Goal: Task Accomplishment & Management: Use online tool/utility

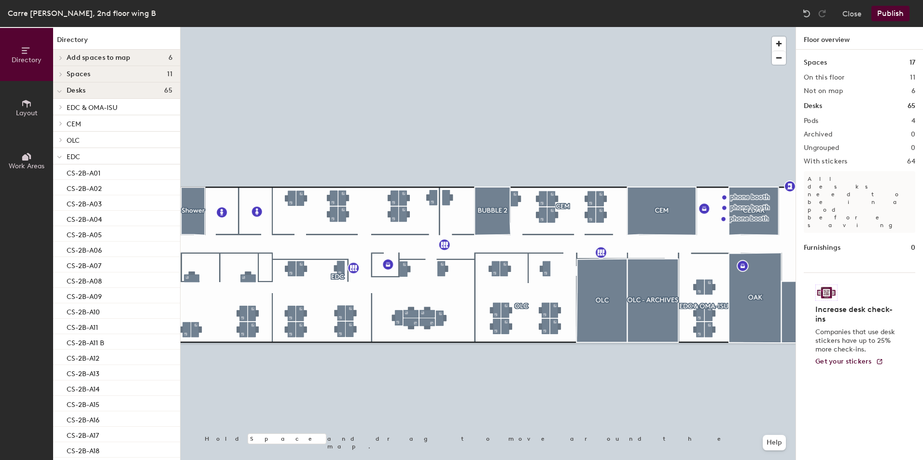
click at [886, 14] on button "Publish" at bounding box center [890, 13] width 38 height 15
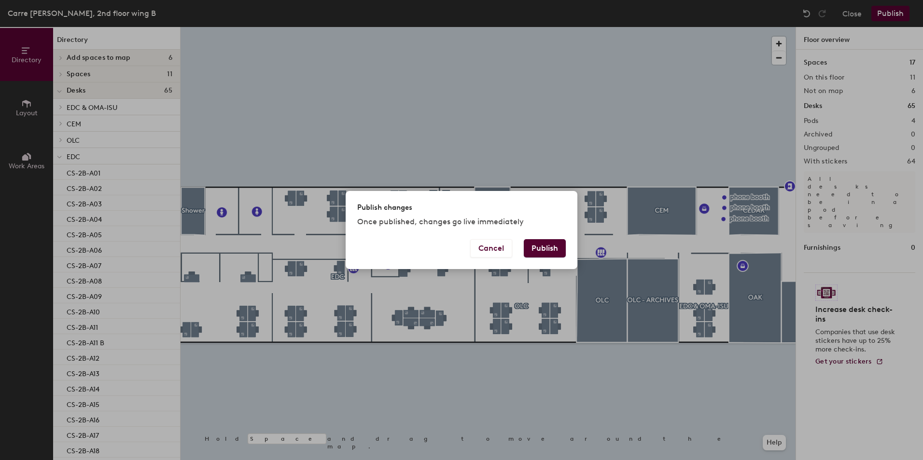
click at [550, 248] on button "Publish" at bounding box center [545, 248] width 42 height 18
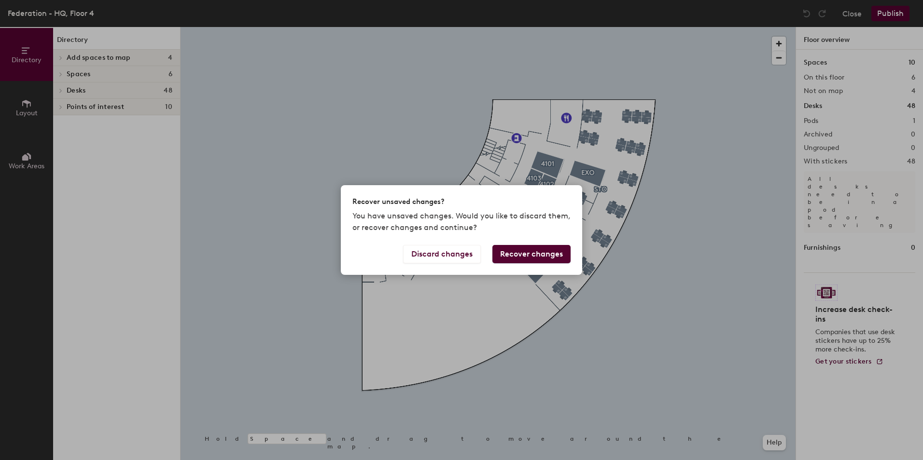
click at [448, 134] on div "Recover unsaved changes? You have unsaved changes. Would you like to discard th…" at bounding box center [461, 230] width 923 height 460
click at [596, 281] on div "Recover unsaved changes? You have unsaved changes. Would you like to discard th…" at bounding box center [461, 230] width 923 height 460
drag, startPoint x: 540, startPoint y: 181, endPoint x: 483, endPoint y: 188, distance: 57.4
click at [483, 186] on div "Recover unsaved changes? You have unsaved changes. Would you like to discard th…" at bounding box center [461, 230] width 923 height 460
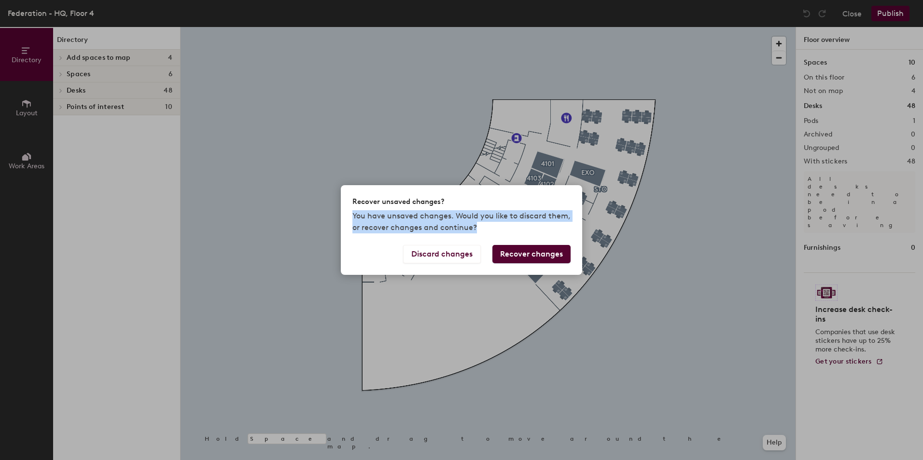
drag, startPoint x: 511, startPoint y: 196, endPoint x: 512, endPoint y: 262, distance: 65.2
click at [512, 262] on div "Recover unsaved changes? You have unsaved changes. Would you like to discard th…" at bounding box center [461, 229] width 241 height 89
click at [465, 252] on button "Discard changes" at bounding box center [442, 254] width 78 height 18
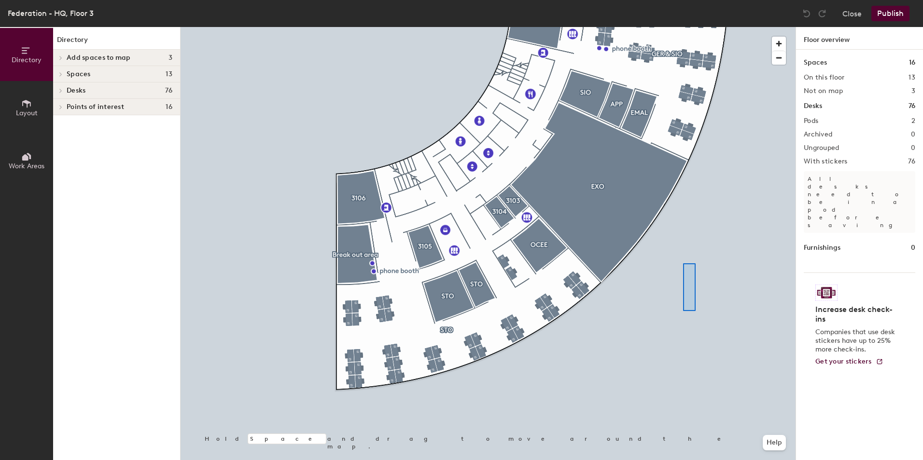
click at [679, 27] on div at bounding box center [487, 27] width 615 height 0
click at [679, 307] on div at bounding box center [687, 288] width 17 height 51
